Goal: Task Accomplishment & Management: Manage account settings

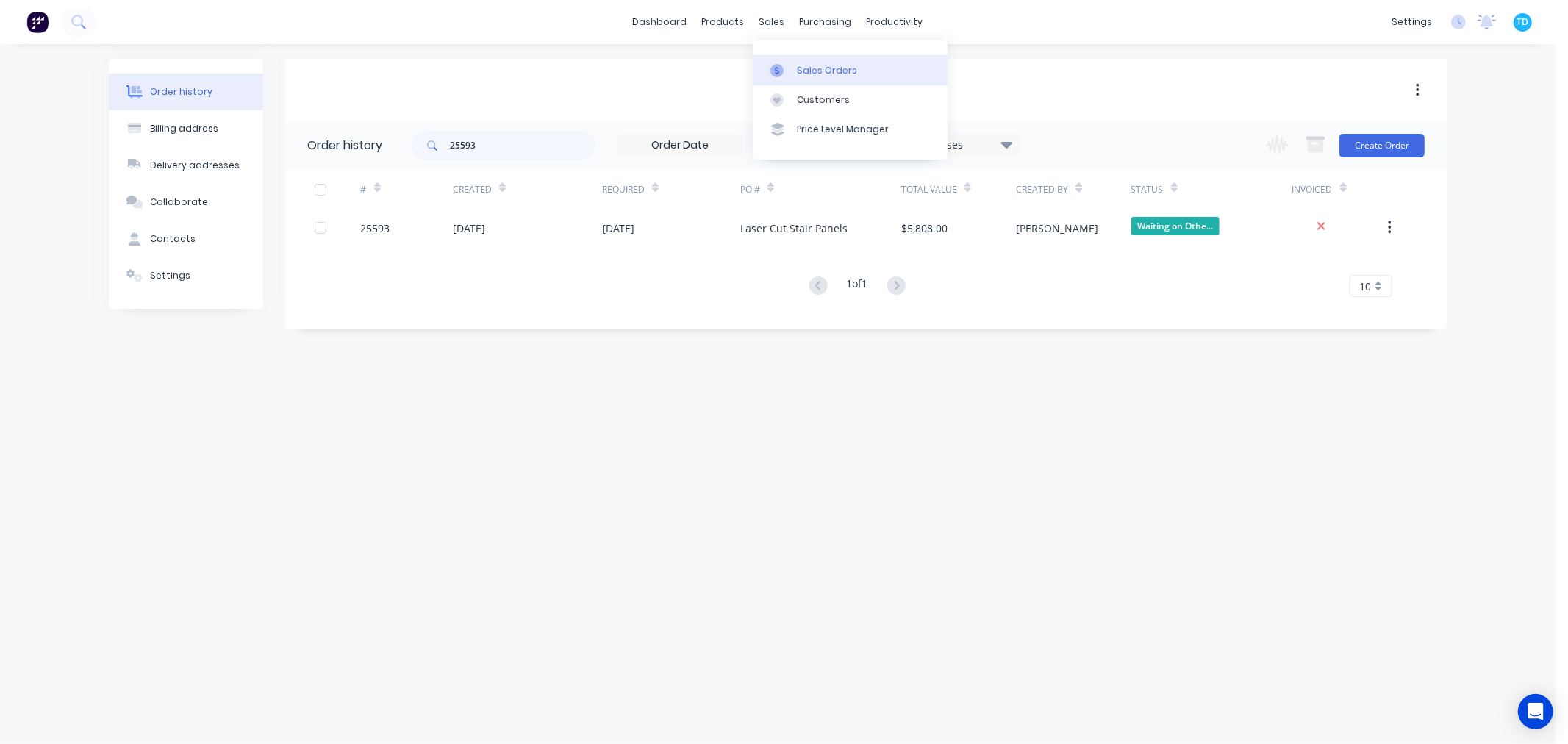
click at [797, 74] on div "Sales Orders" at bounding box center [827, 70] width 61 height 13
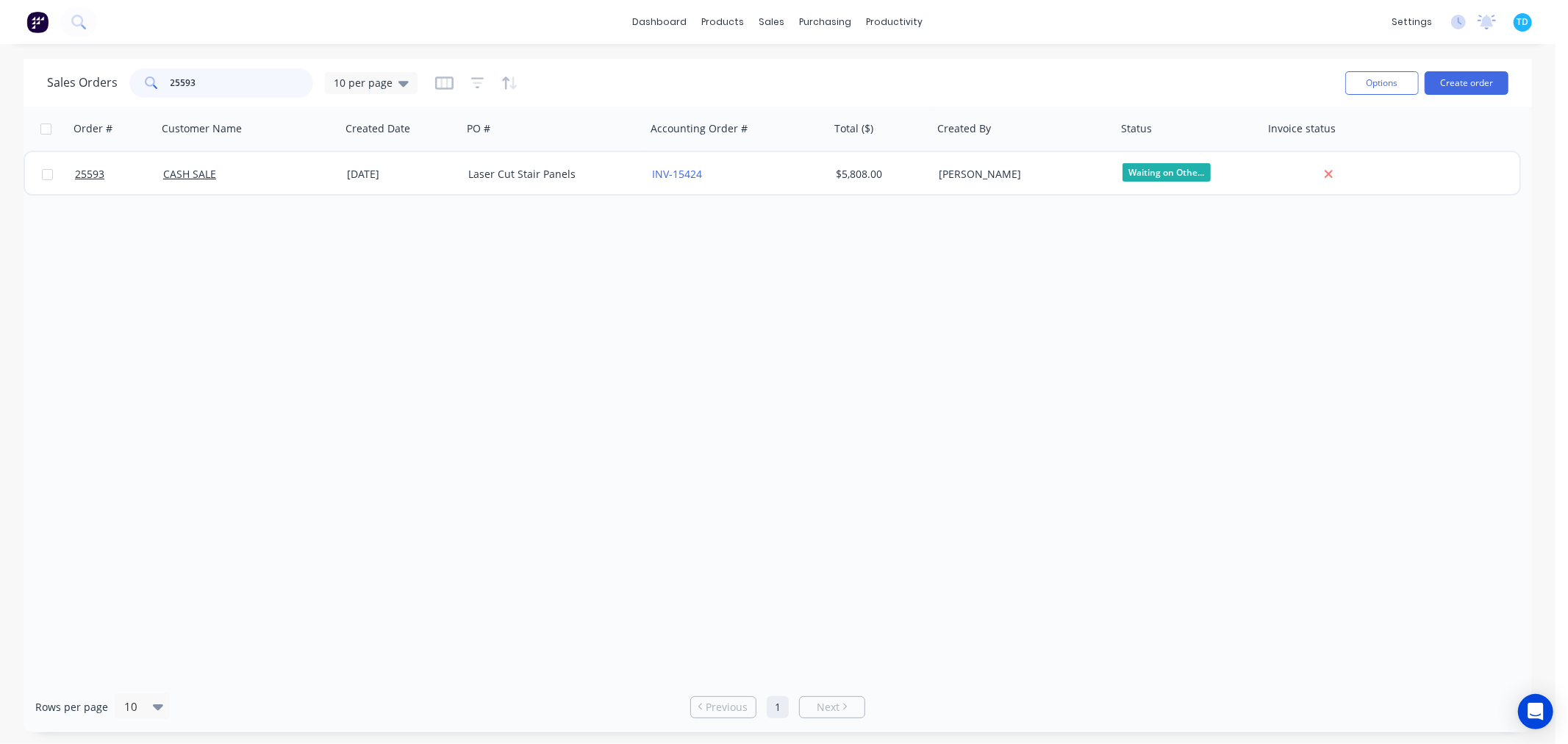
drag, startPoint x: 202, startPoint y: 84, endPoint x: 155, endPoint y: 85, distance: 47.0
click at [155, 85] on div "25593" at bounding box center [221, 83] width 184 height 30
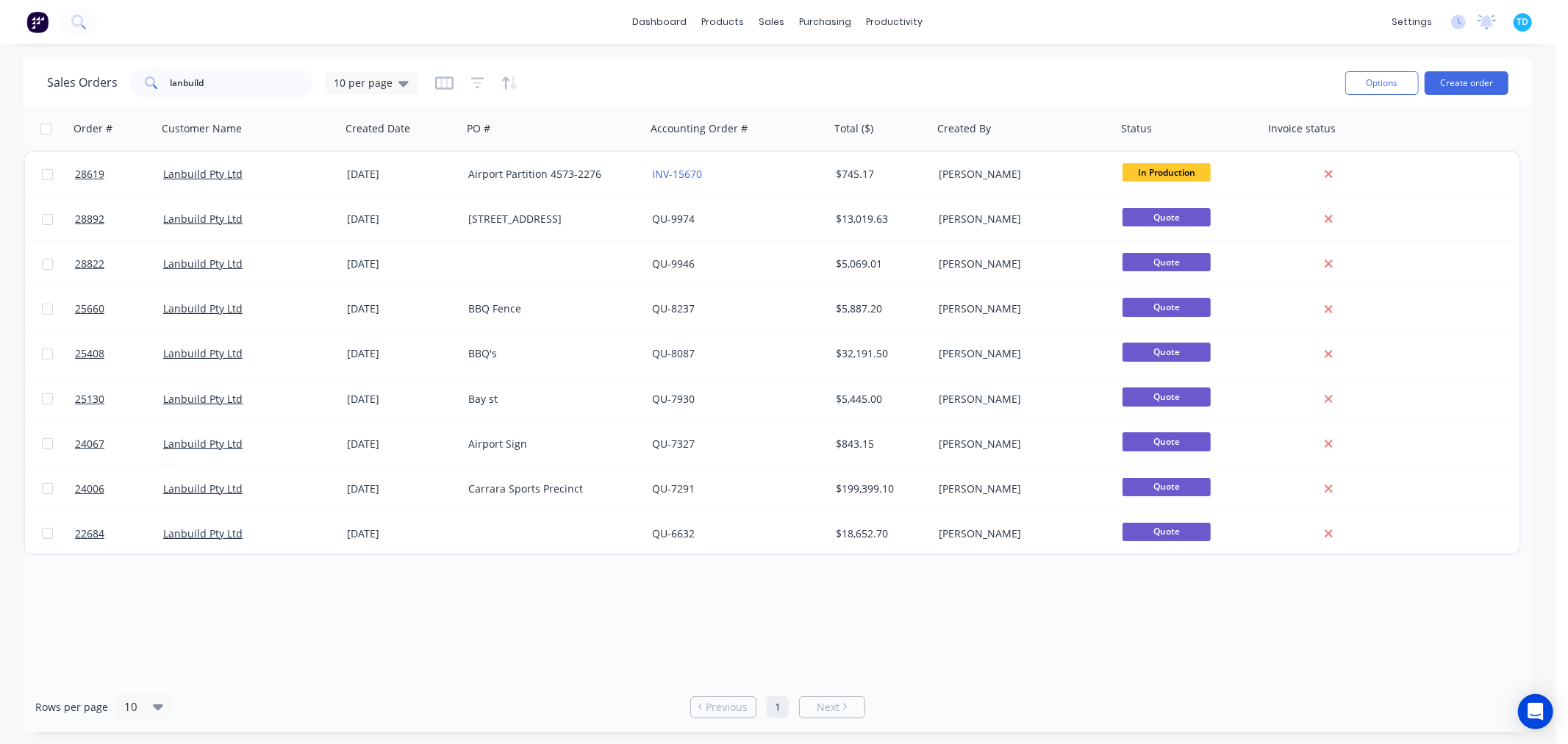
drag, startPoint x: 1183, startPoint y: 667, endPoint x: 1170, endPoint y: 667, distance: 13.0
click at [1183, 667] on div "Order # Customer Name Created Date PO # Accounting Order # Total ($) Created By…" at bounding box center [777, 394] width 1508 height 574
drag, startPoint x: 202, startPoint y: 83, endPoint x: 141, endPoint y: 93, distance: 61.8
click at [141, 93] on div "lanbuild" at bounding box center [221, 83] width 184 height 30
type input "[PERSON_NAME]"
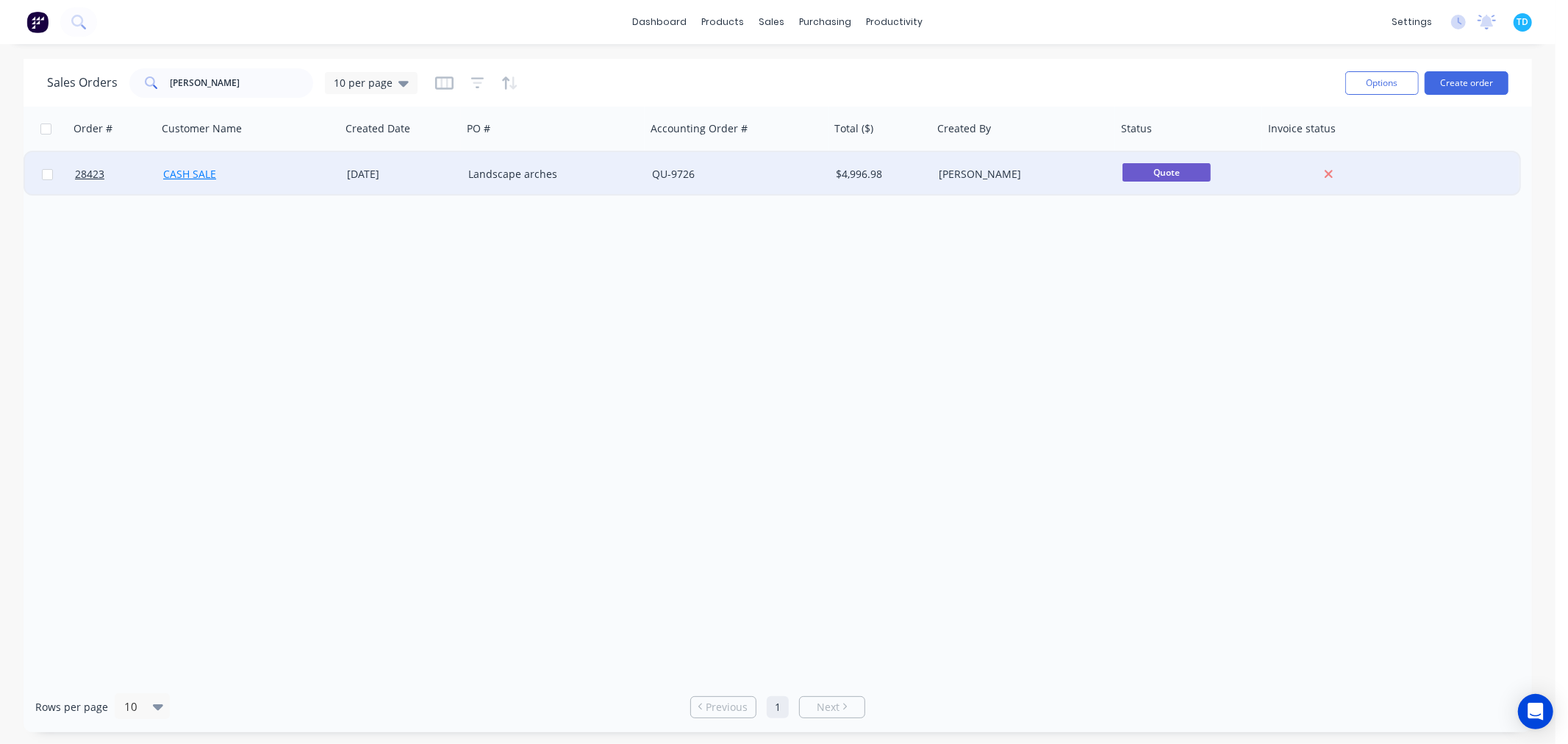
click at [203, 172] on link "CASH SALE" at bounding box center [189, 173] width 53 height 13
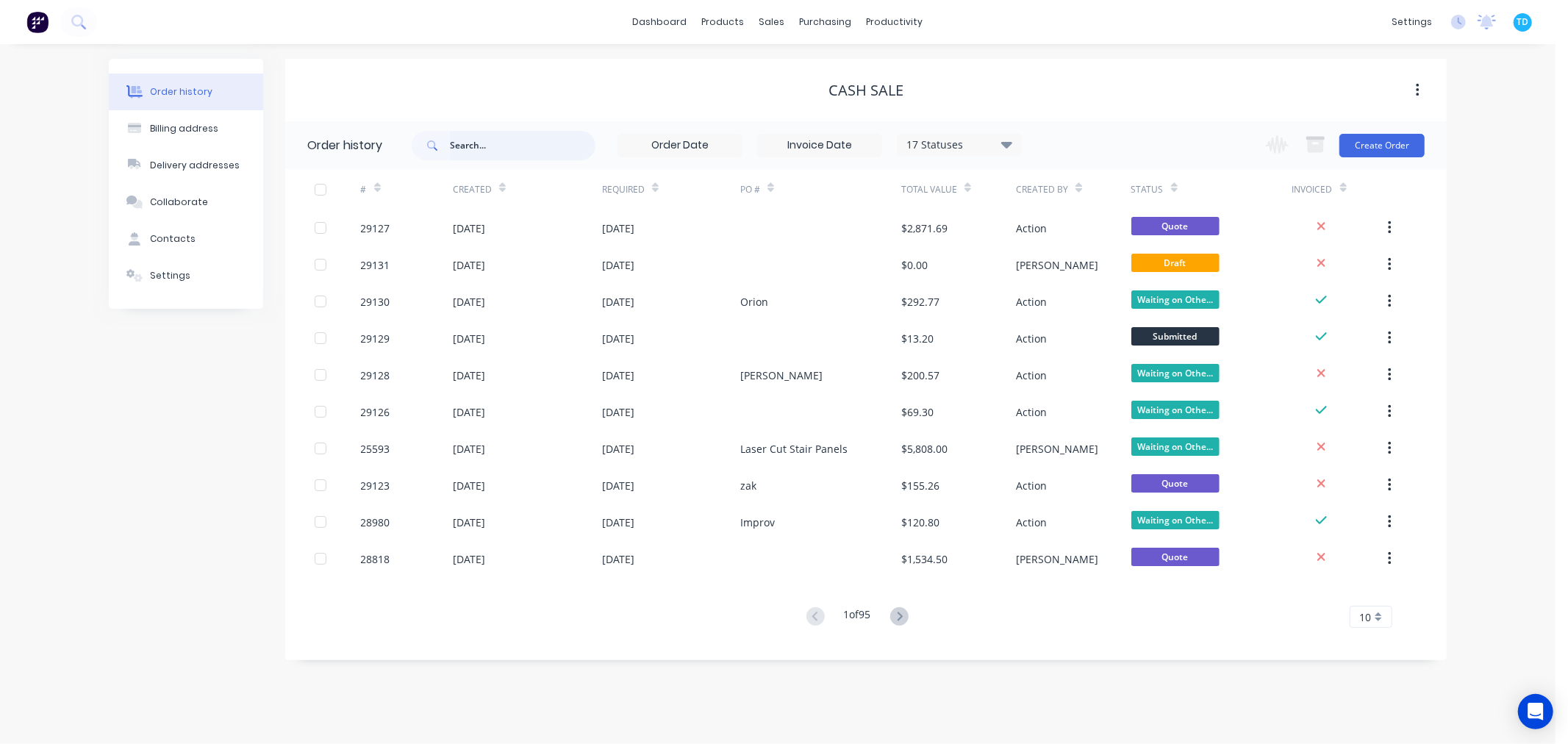
click at [487, 143] on input "text" at bounding box center [522, 146] width 146 height 30
type input "[PERSON_NAME]"
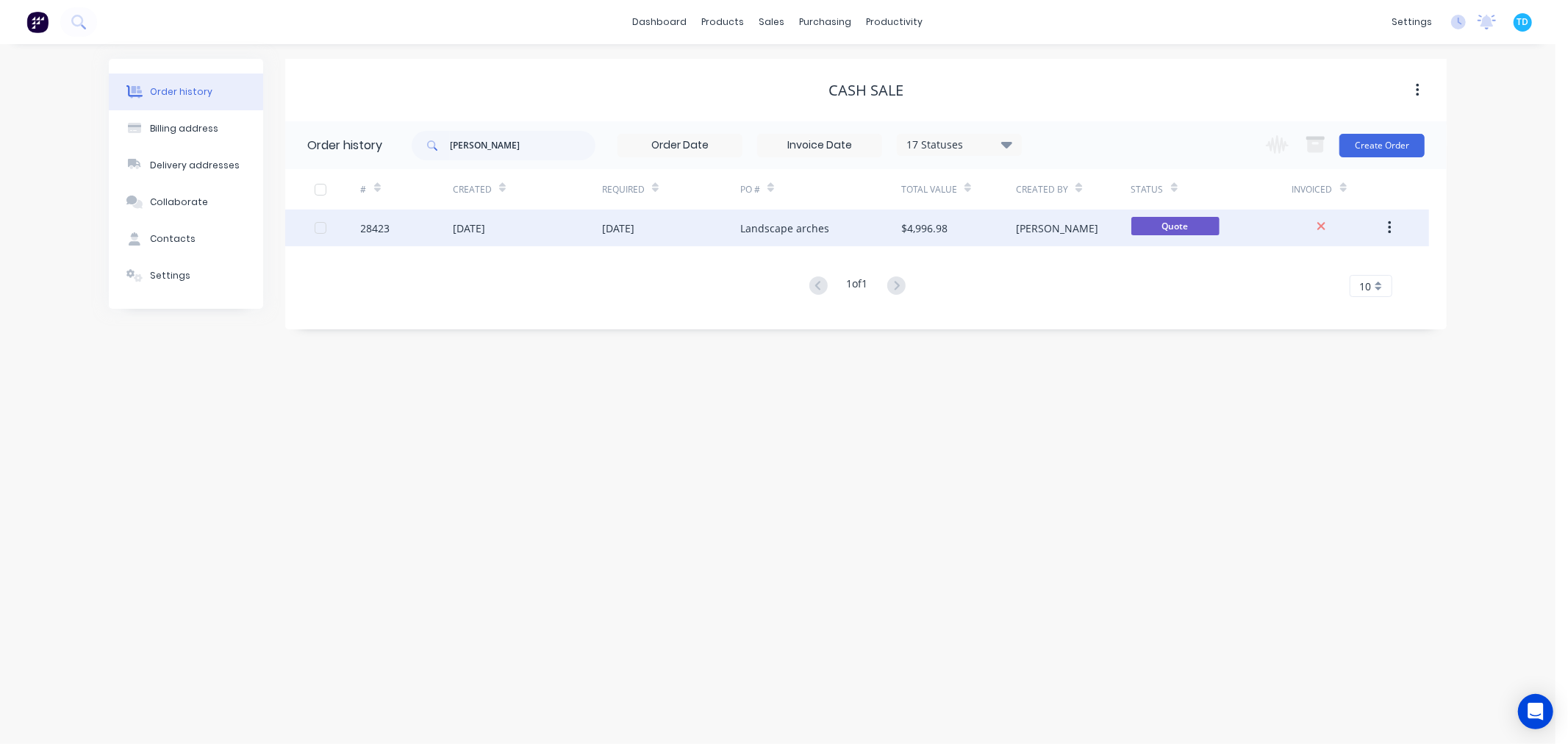
click at [704, 219] on div "[DATE]" at bounding box center [671, 227] width 138 height 37
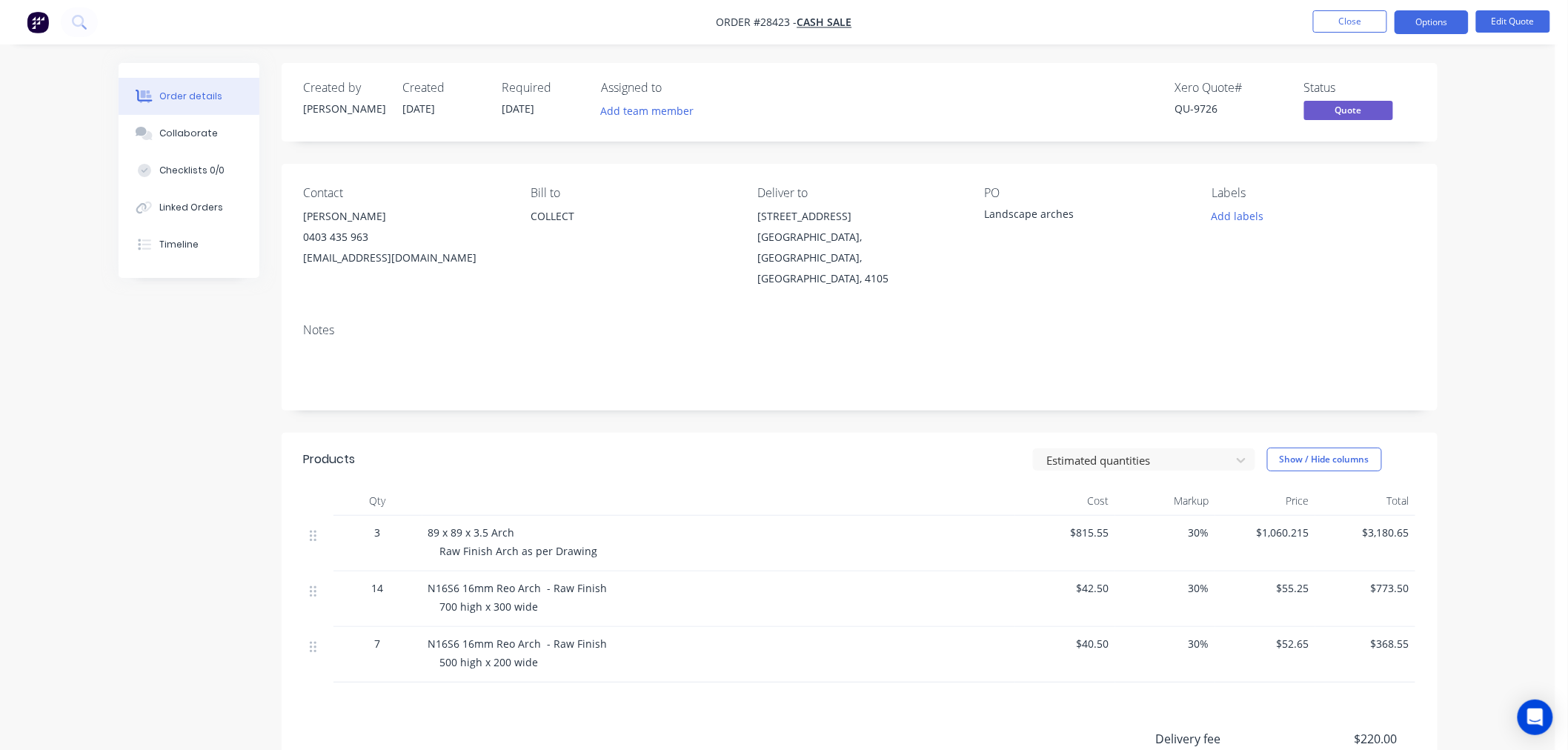
click at [1074, 211] on div "Landscape arches" at bounding box center [1077, 216] width 186 height 20
click at [1517, 13] on button "Edit Quote" at bounding box center [1513, 21] width 74 height 22
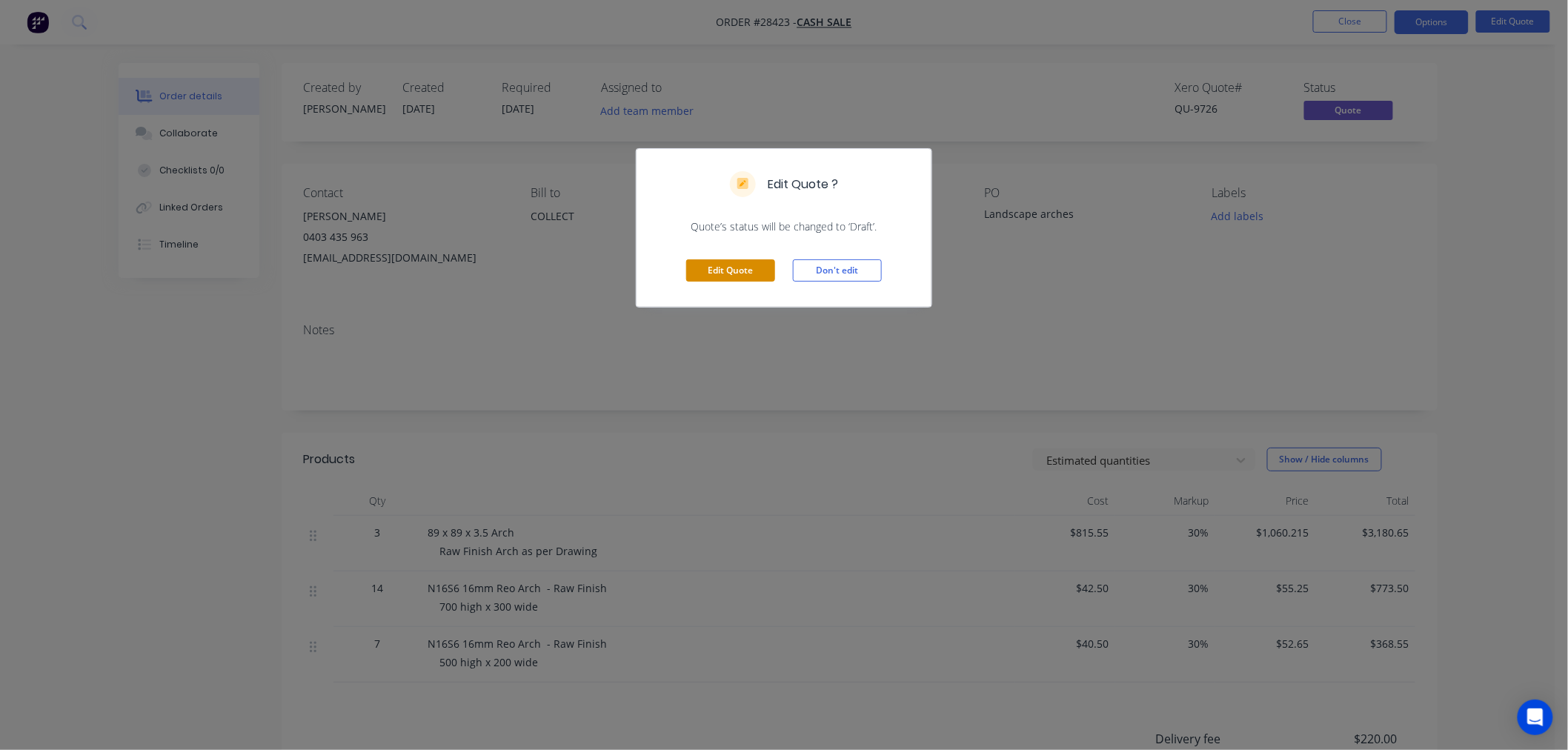
click at [765, 267] on button "Edit Quote" at bounding box center [731, 270] width 89 height 22
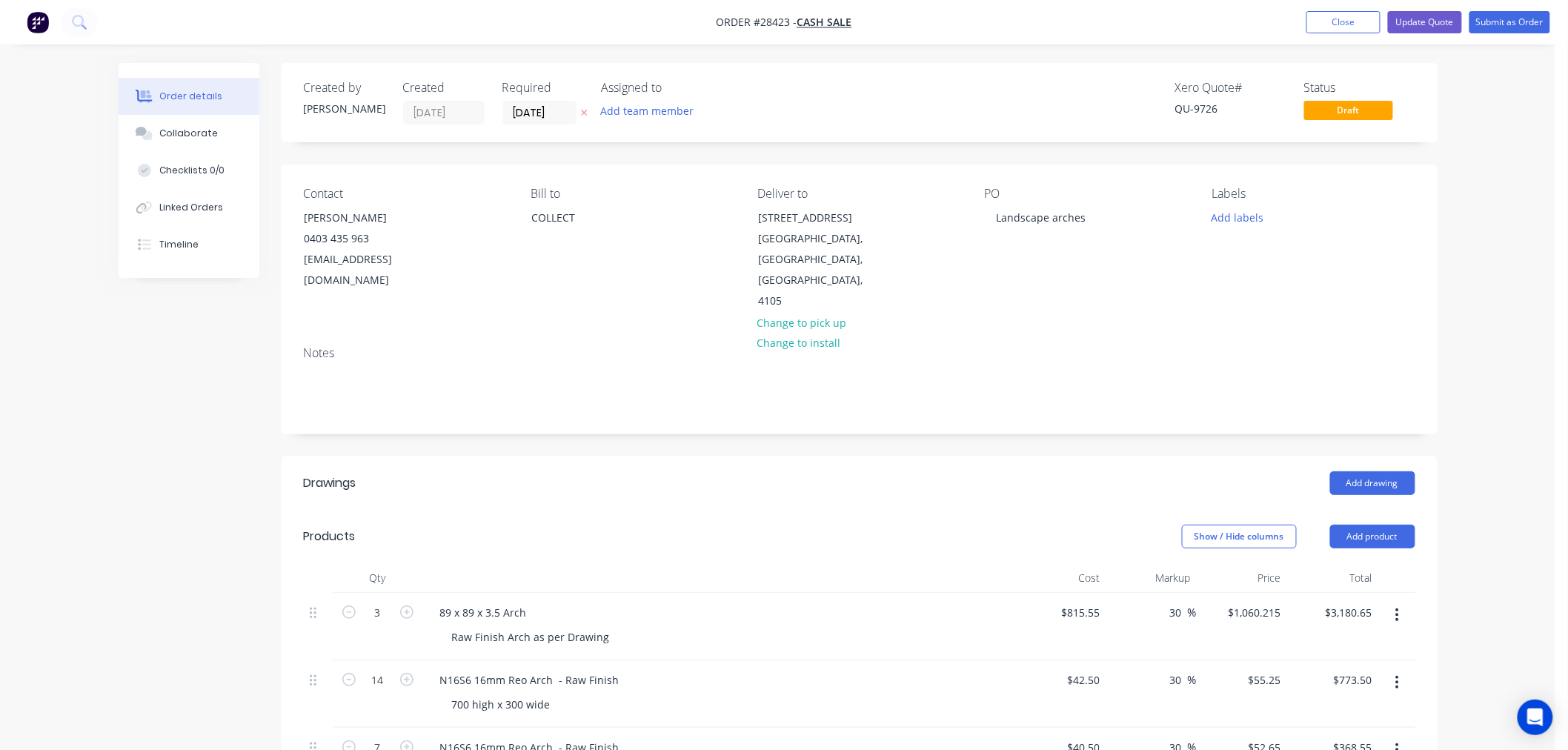
click at [1100, 220] on div "PO Landscape arches" at bounding box center [1086, 249] width 203 height 125
click at [1084, 218] on div "Landscape arches" at bounding box center [1041, 218] width 114 height 21
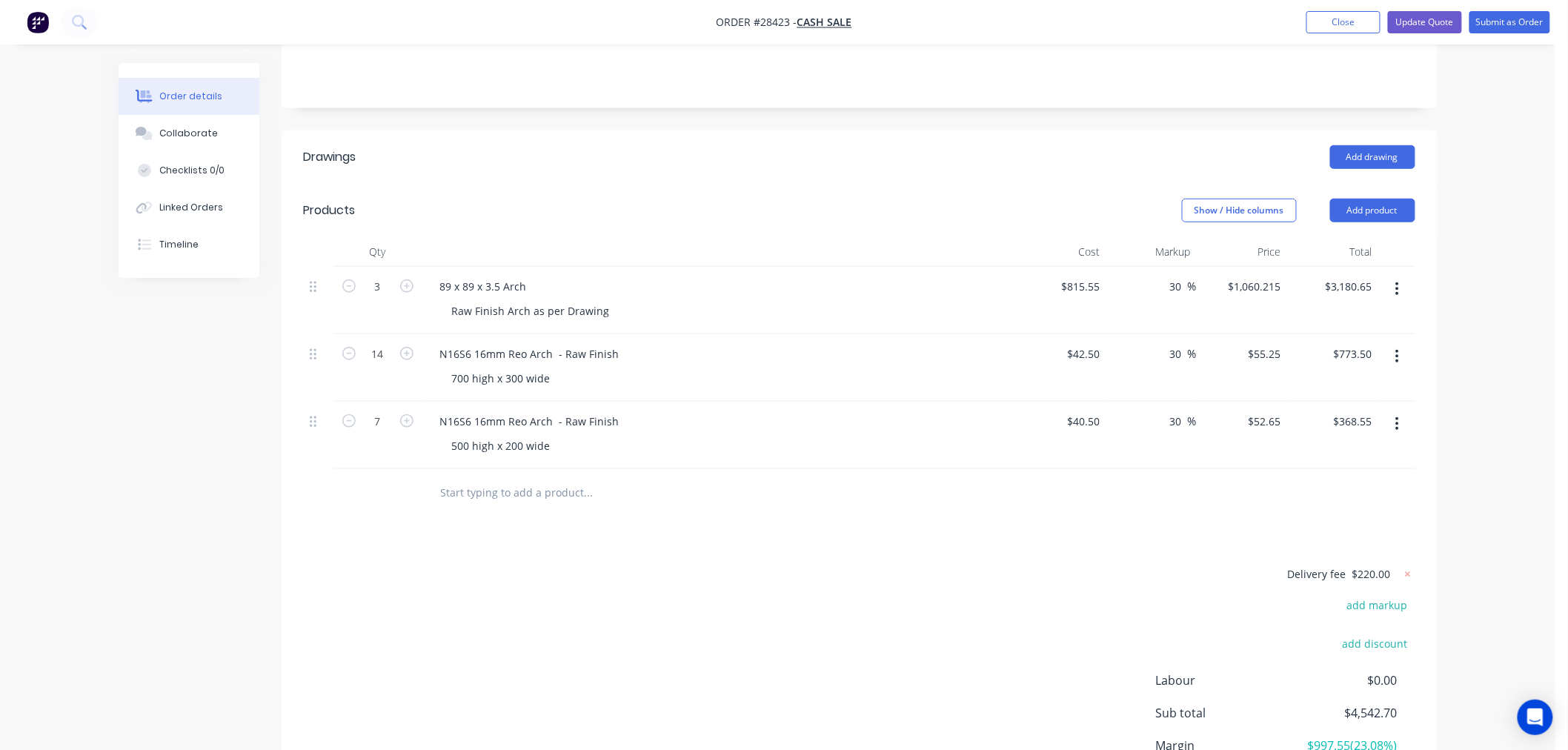
scroll to position [329, 0]
click at [389, 407] on input "7" at bounding box center [378, 418] width 39 height 22
type input "14"
type input "$737.10"
click at [378, 466] on div at bounding box center [378, 491] width 89 height 49
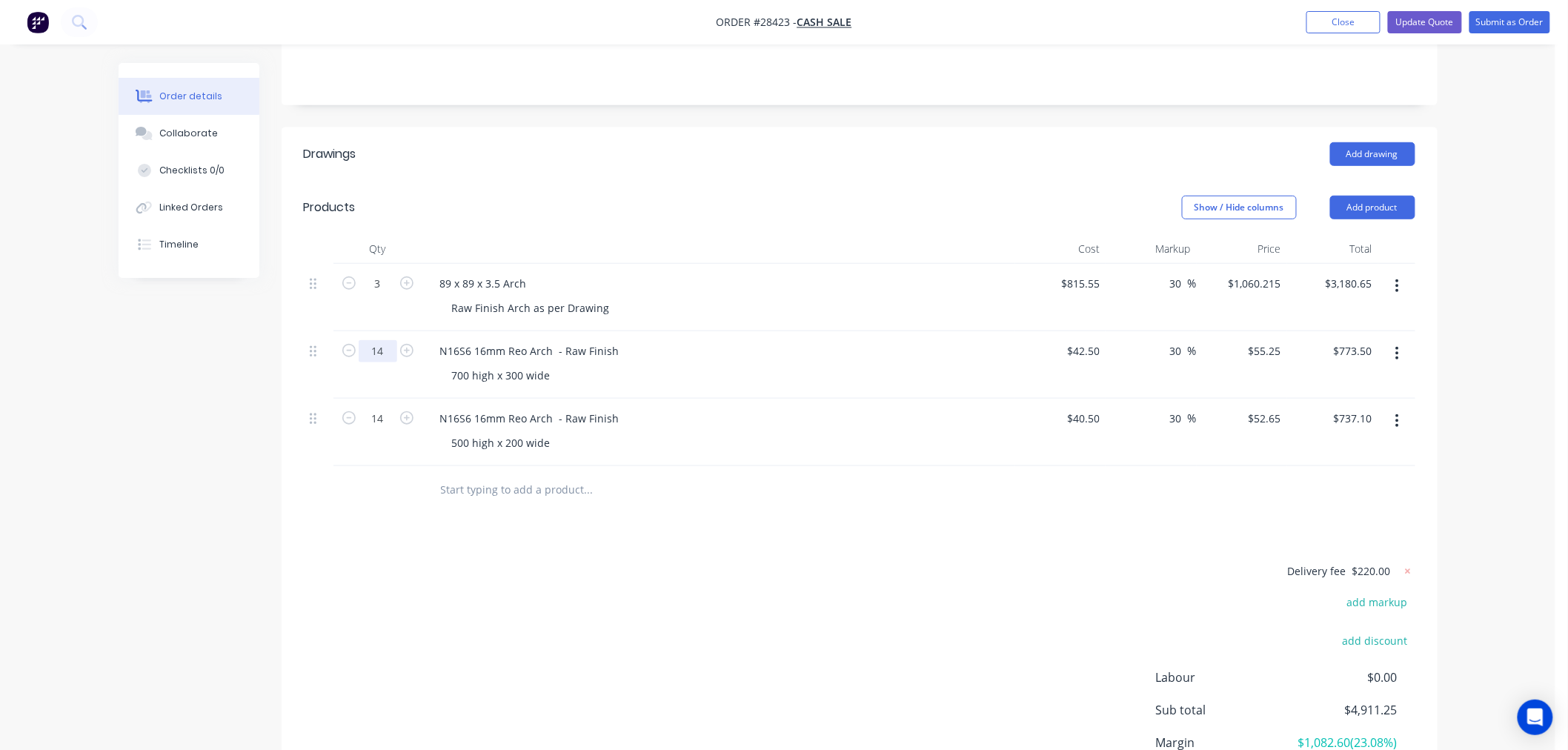
click at [386, 340] on input "14" at bounding box center [378, 351] width 39 height 22
type input "9"
type input "$497.25"
click at [652, 565] on div "Delivery fee $220.00 add markup add discount Labour $0.00 Sub total $4,911.25 M…" at bounding box center [860, 700] width 1111 height 279
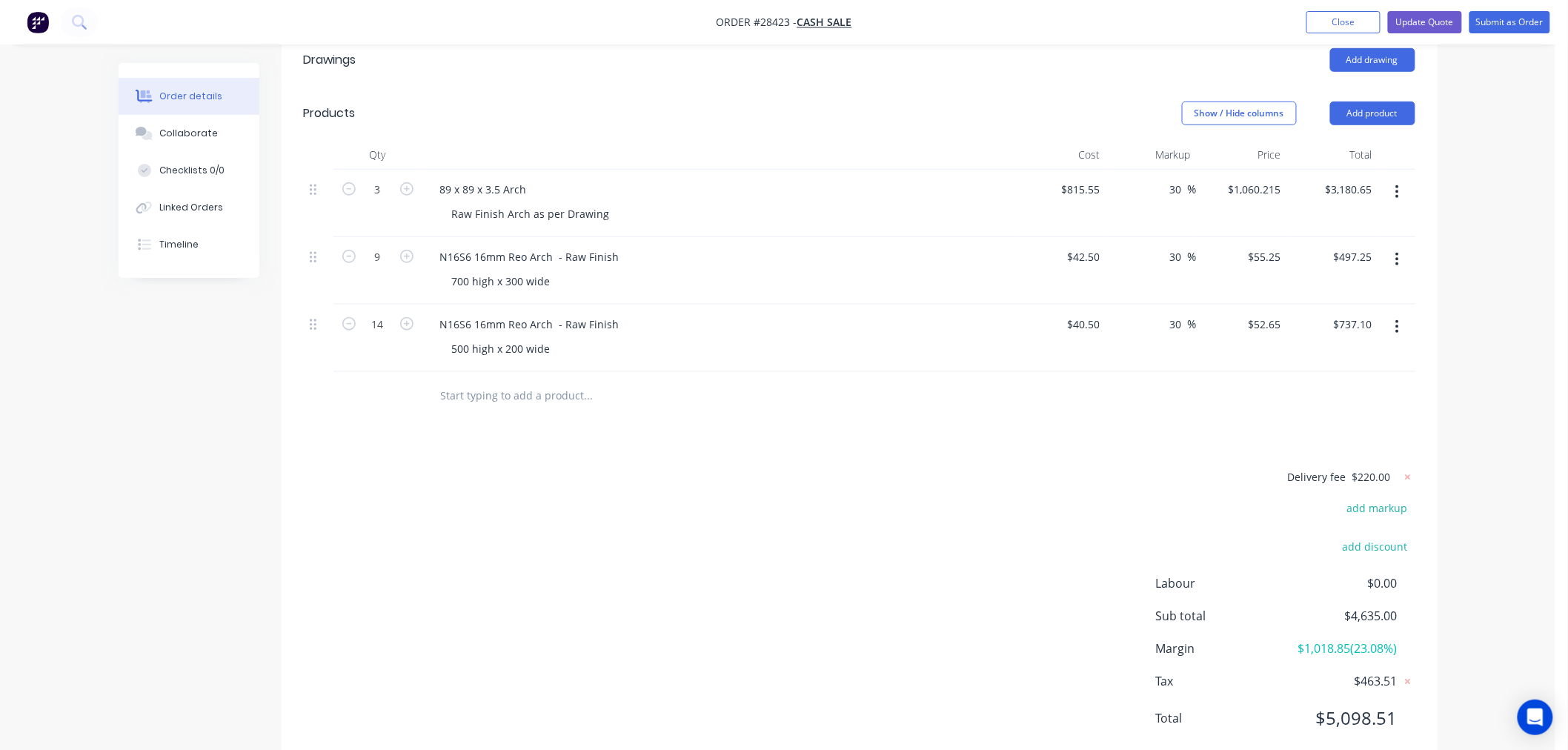
scroll to position [424, 0]
click at [857, 466] on div "Delivery fee $220.00 add markup add discount Labour $0.00 Sub total $4,635.00 M…" at bounding box center [860, 605] width 1111 height 279
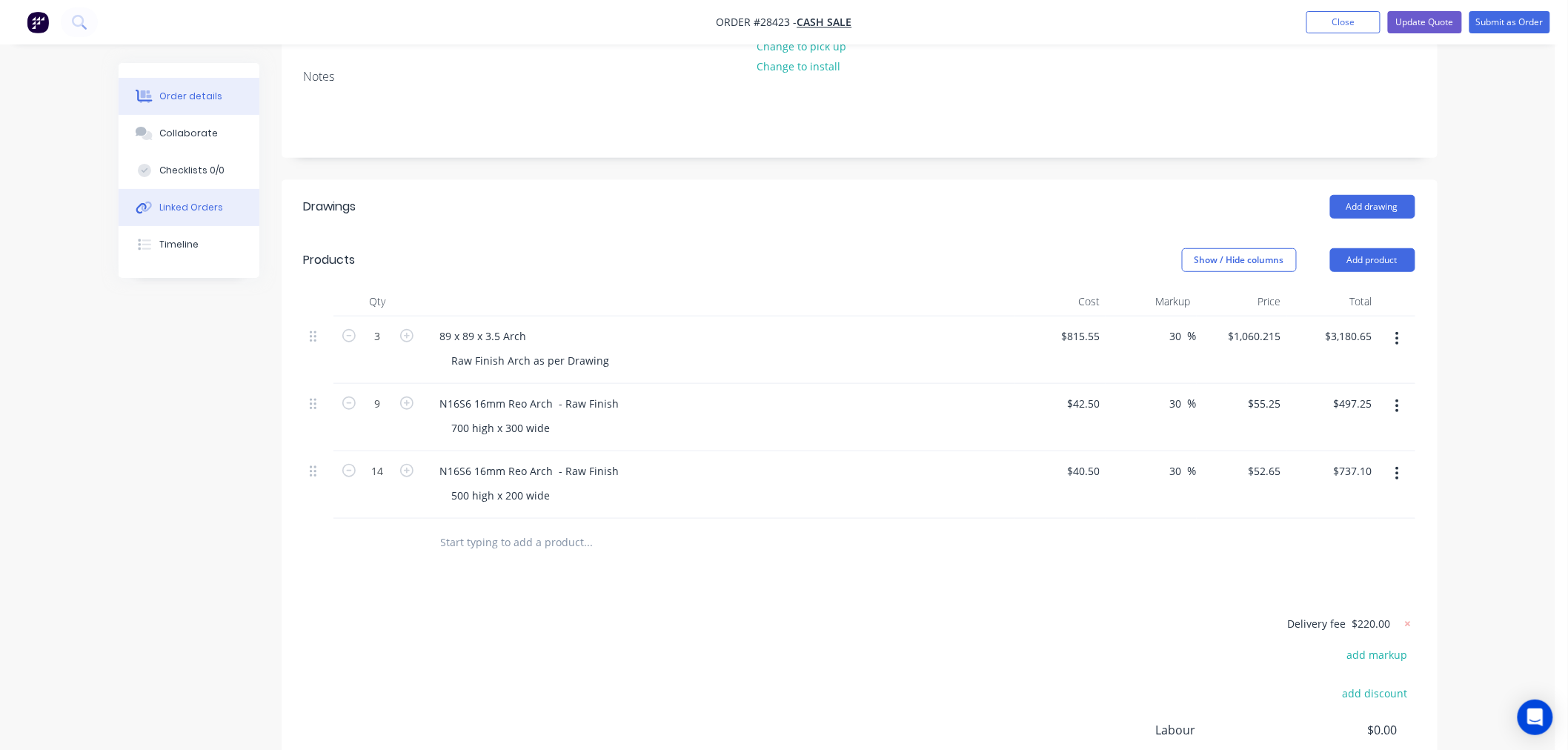
scroll to position [259, 0]
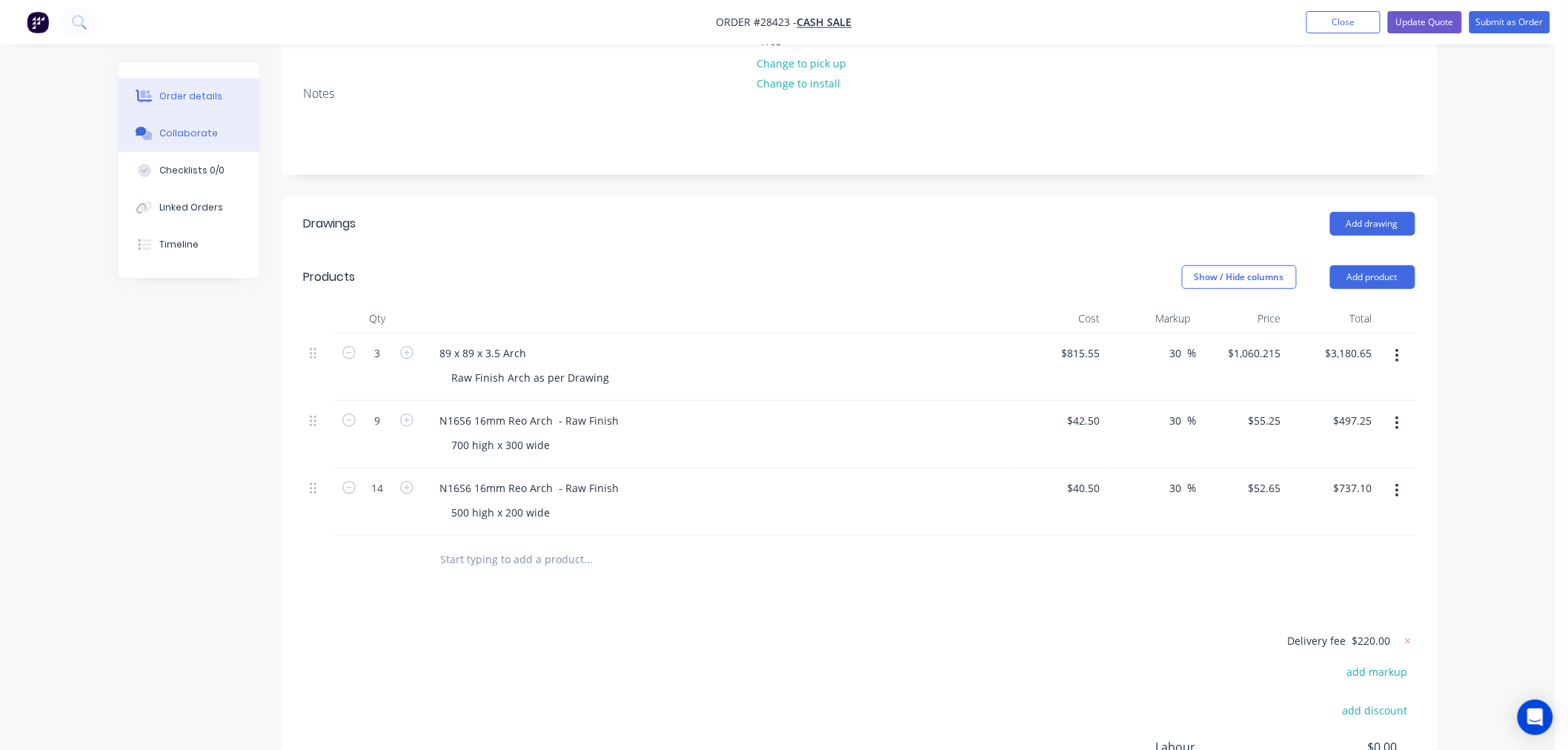
click at [184, 141] on button "Collaborate" at bounding box center [188, 133] width 141 height 37
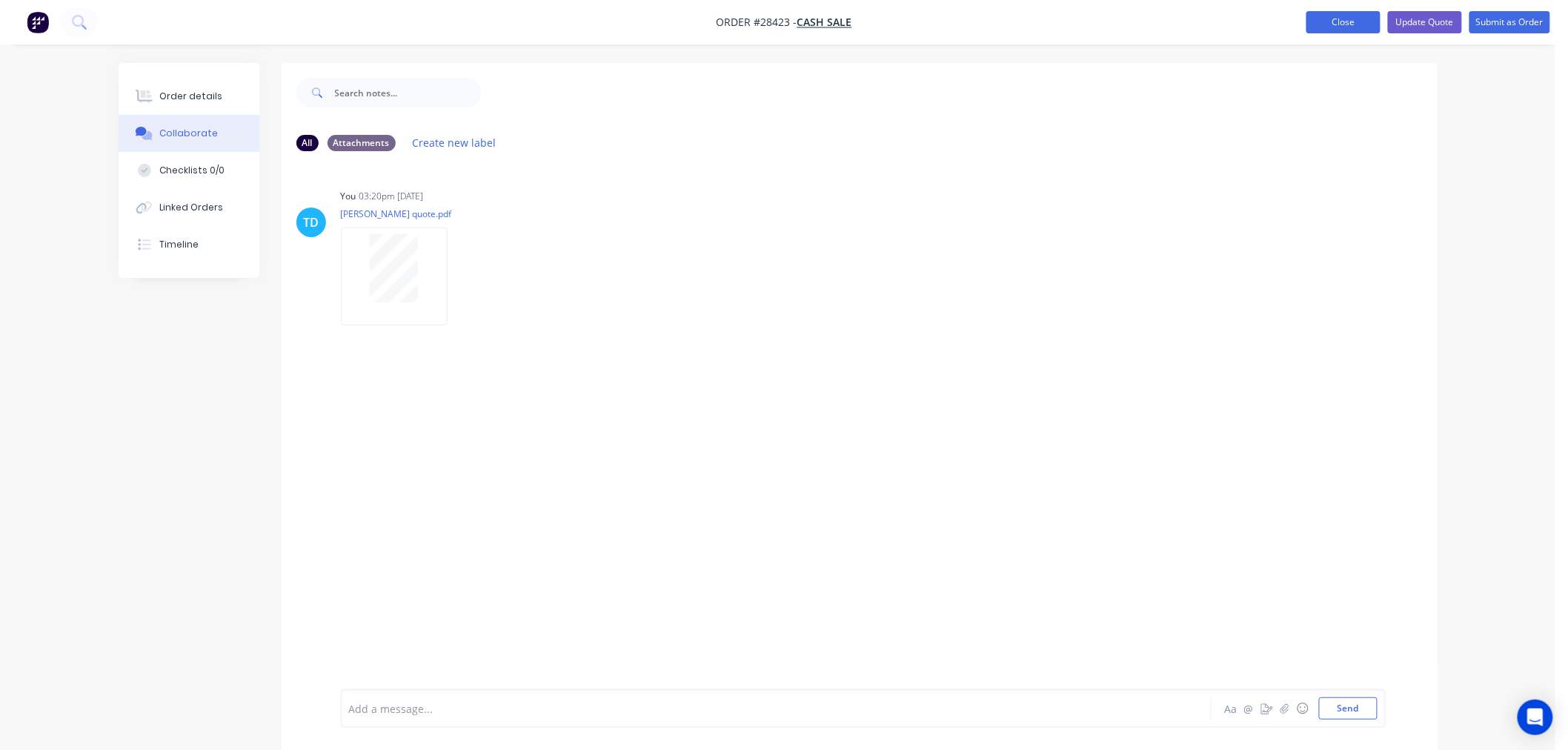
click at [1331, 26] on button "Close" at bounding box center [1344, 21] width 74 height 22
